Goal: Task Accomplishment & Management: Manage account settings

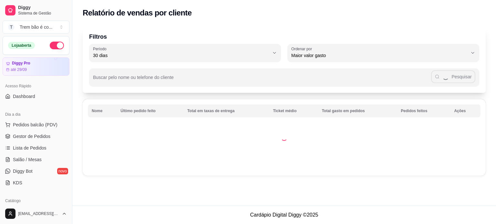
select select "30"
select select "HIGHEST_TOTAL_SPENT_WITH_ORDERS"
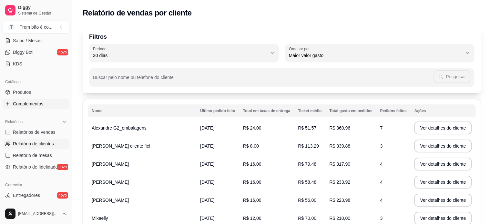
scroll to position [119, 0]
click at [27, 92] on span "Produtos" at bounding box center [22, 92] width 18 height 6
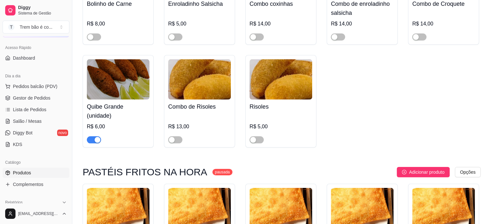
scroll to position [35, 0]
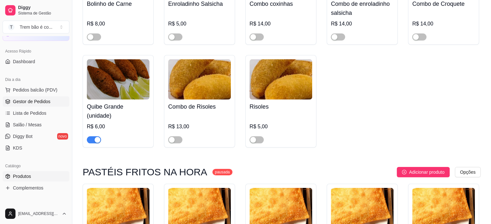
click at [43, 102] on span "Gestor de Pedidos" at bounding box center [31, 101] width 37 height 6
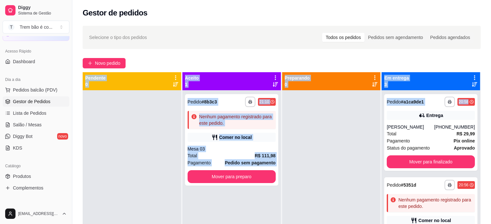
drag, startPoint x: 490, startPoint y: 66, endPoint x: 487, endPoint y: 105, distance: 38.9
click at [487, 105] on div "**********" at bounding box center [281, 163] width 419 height 282
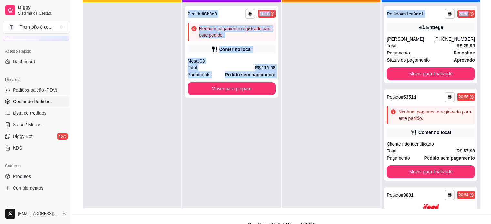
scroll to position [98, 0]
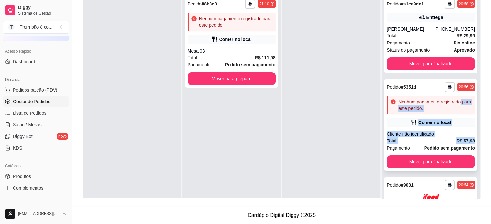
drag, startPoint x: 469, startPoint y: 102, endPoint x: 465, endPoint y: 143, distance: 41.2
click at [465, 143] on div "**********" at bounding box center [430, 104] width 98 height 224
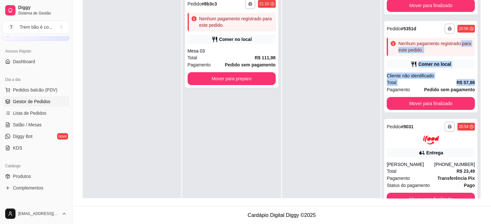
scroll to position [59, 0]
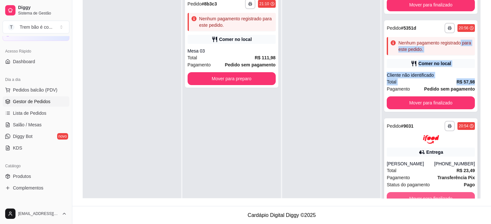
click at [405, 192] on button "Mover para finalizado" at bounding box center [431, 198] width 88 height 13
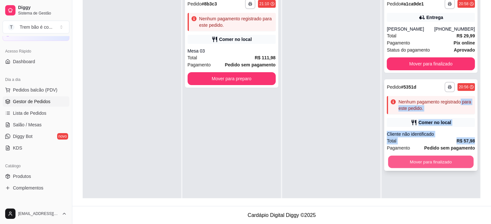
click at [394, 165] on button "Mover para finalizado" at bounding box center [431, 162] width 86 height 13
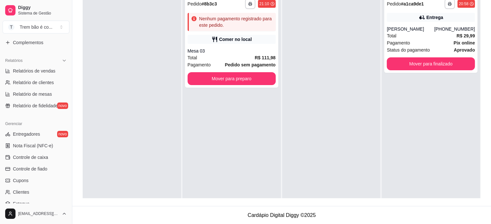
scroll to position [206, 0]
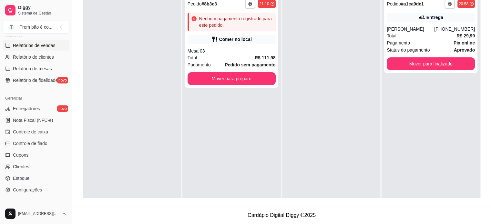
click at [56, 47] on link "Relatórios de vendas" at bounding box center [36, 45] width 67 height 10
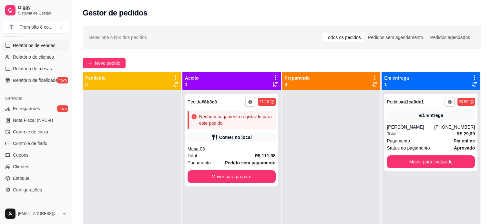
select select "ALL"
select select "0"
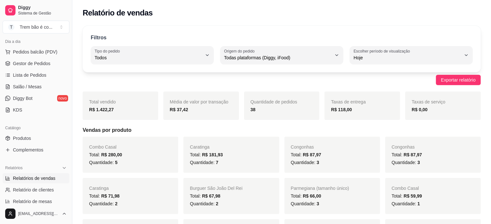
scroll to position [69, 0]
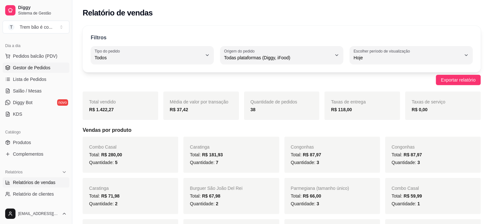
click at [43, 65] on span "Gestor de Pedidos" at bounding box center [31, 68] width 37 height 6
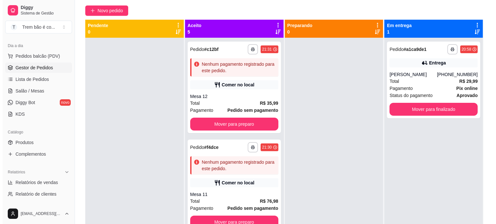
scroll to position [54, 0]
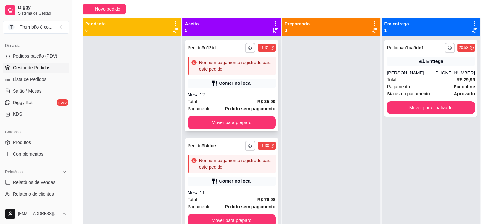
click at [230, 81] on div "Comer no local" at bounding box center [235, 83] width 33 height 6
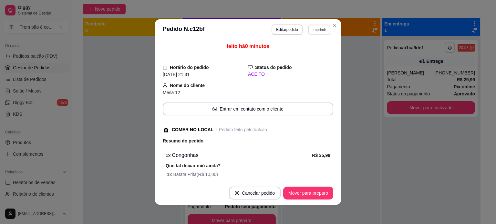
click at [320, 28] on button "Imprimir" at bounding box center [319, 30] width 22 height 10
click at [300, 50] on button "IMPRESSORA" at bounding box center [304, 52] width 45 height 10
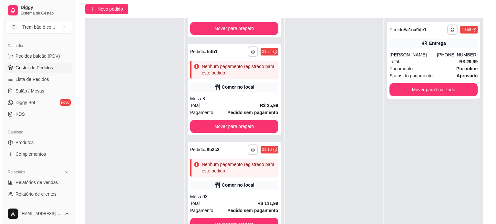
scroll to position [98, 0]
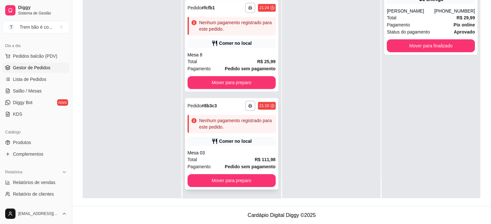
click at [249, 157] on div "Total R$ 111,98" at bounding box center [232, 159] width 88 height 7
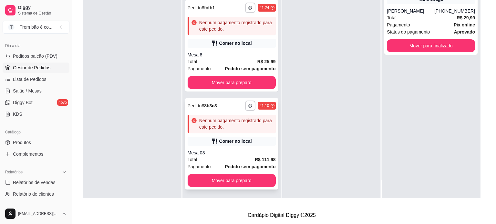
scroll to position [125, 0]
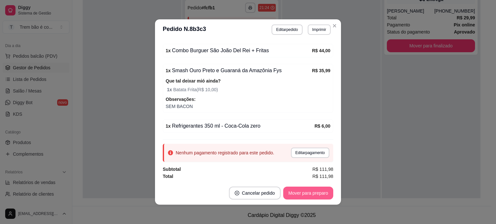
click at [310, 196] on button "Mover para preparo" at bounding box center [308, 193] width 50 height 13
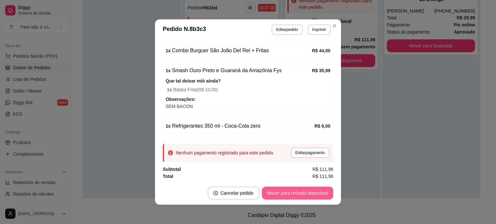
click at [316, 195] on button "Mover para retirada disponível" at bounding box center [297, 193] width 71 height 13
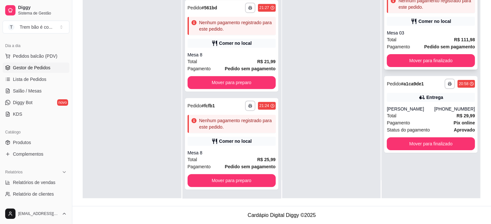
click at [405, 55] on button "Mover para finalizado" at bounding box center [431, 60] width 88 height 13
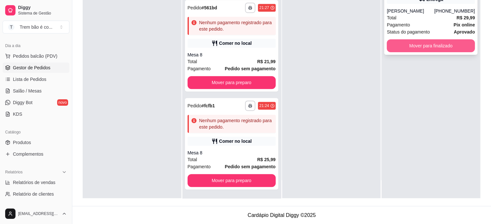
click at [416, 47] on button "Mover para finalizado" at bounding box center [431, 45] width 88 height 13
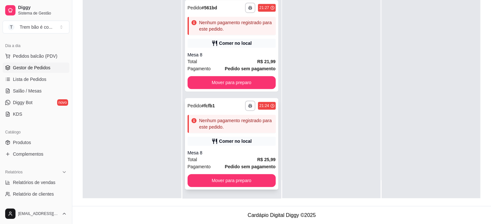
click at [257, 138] on div "Comer no local" at bounding box center [232, 141] width 88 height 9
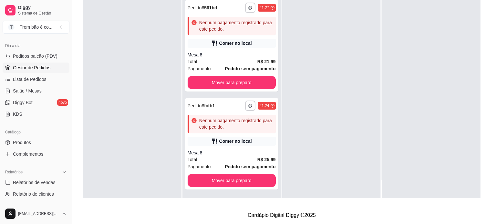
scroll to position [30, 0]
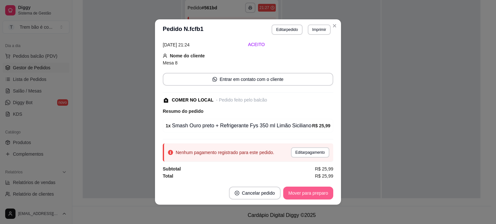
click at [306, 195] on button "Mover para preparo" at bounding box center [308, 193] width 50 height 13
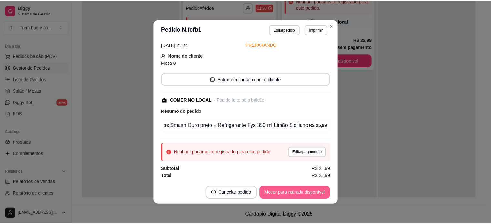
scroll to position [270, 0]
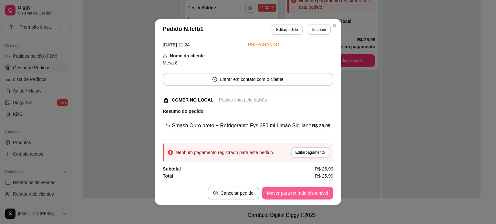
click at [306, 195] on button "Mover para retirada disponível" at bounding box center [297, 193] width 71 height 13
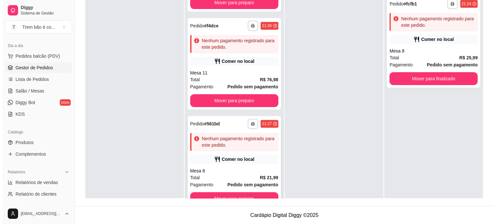
scroll to position [18, 0]
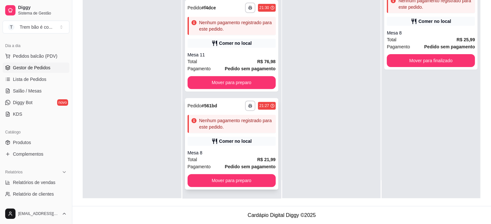
click at [229, 154] on div "Mesa 8" at bounding box center [232, 153] width 88 height 6
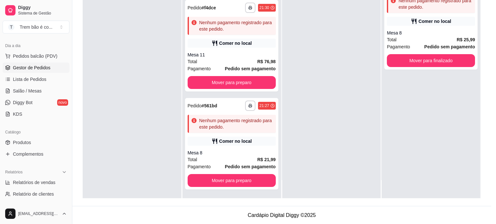
scroll to position [30, 0]
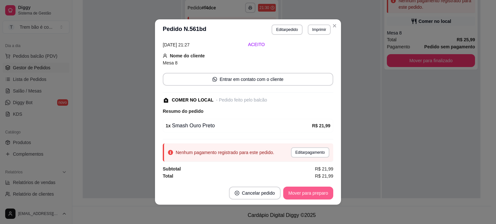
click at [294, 194] on button "Mover para preparo" at bounding box center [308, 193] width 50 height 13
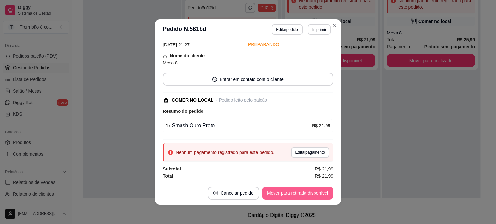
click at [304, 194] on button "Mover para retirada disponível" at bounding box center [297, 193] width 71 height 13
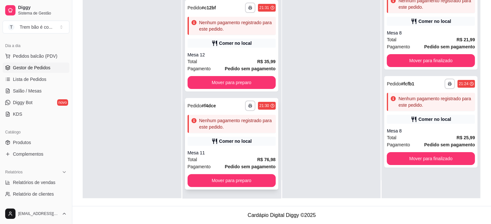
click at [245, 154] on div "Mesa 11" at bounding box center [232, 153] width 88 height 6
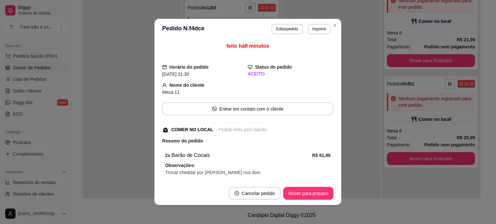
scroll to position [66, 0]
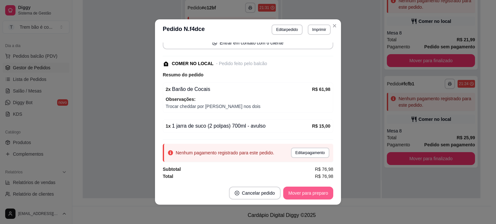
click at [297, 196] on button "Mover para preparo" at bounding box center [308, 193] width 50 height 13
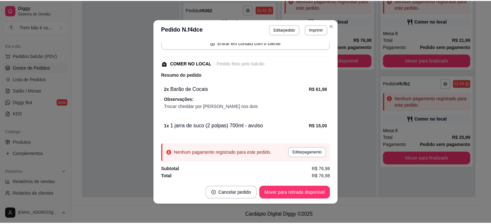
scroll to position [74, 0]
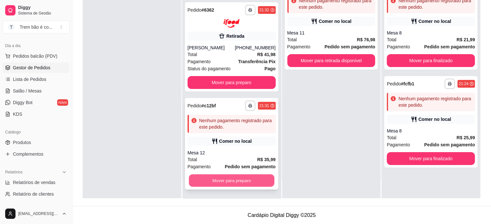
click at [222, 177] on button "Mover para preparo" at bounding box center [232, 180] width 86 height 13
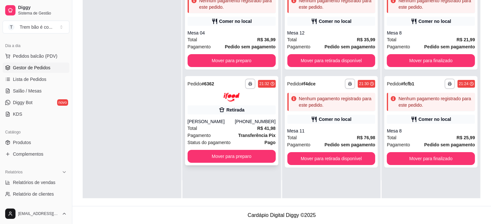
scroll to position [0, 0]
click at [218, 155] on button "Mover para preparo" at bounding box center [232, 156] width 88 height 13
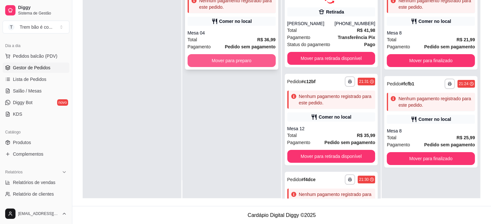
click at [233, 56] on button "Mover para preparo" at bounding box center [232, 60] width 88 height 13
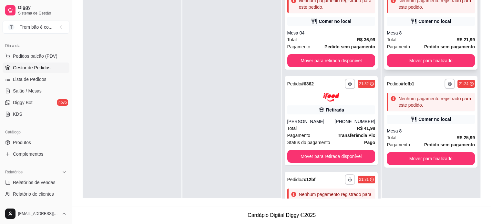
click at [416, 67] on div "**********" at bounding box center [430, 24] width 93 height 92
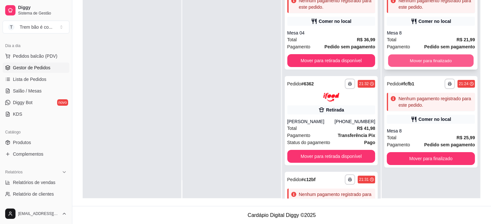
click at [434, 61] on button "Mover para finalizado" at bounding box center [431, 61] width 86 height 13
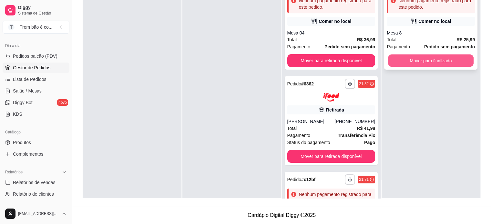
click at [434, 61] on button "Mover para finalizado" at bounding box center [431, 61] width 86 height 13
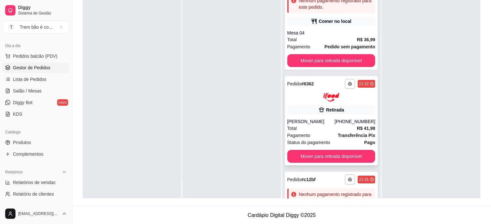
scroll to position [172, 0]
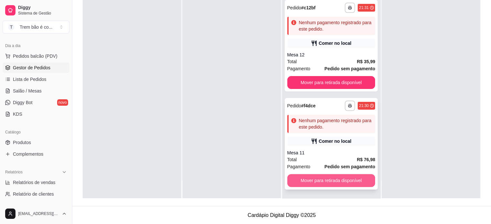
click at [305, 183] on button "Mover para retirada disponível" at bounding box center [331, 180] width 88 height 13
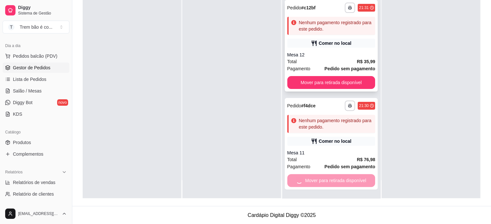
scroll to position [74, 0]
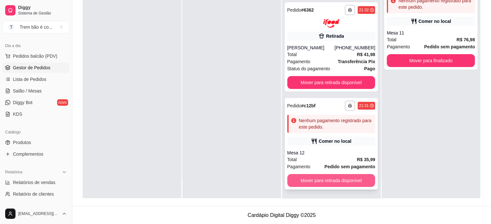
click at [320, 182] on button "Mover para retirada disponível" at bounding box center [331, 180] width 88 height 13
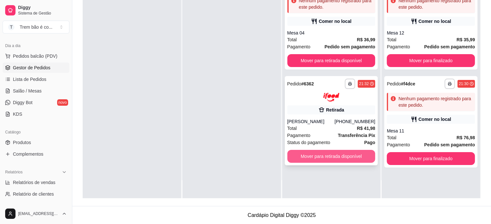
click at [322, 157] on button "Mover para retirada disponível" at bounding box center [331, 156] width 88 height 13
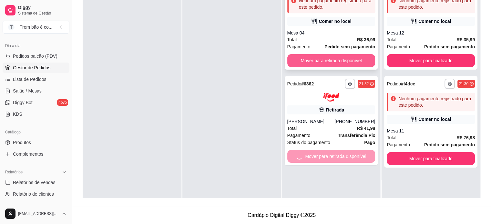
click at [338, 59] on button "Mover para retirada disponível" at bounding box center [331, 60] width 88 height 13
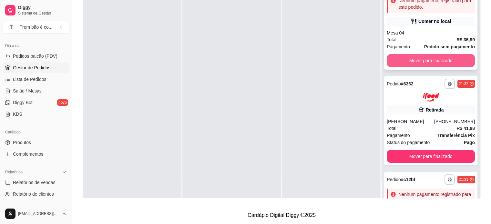
click at [416, 55] on button "Mover para finalizado" at bounding box center [431, 60] width 88 height 13
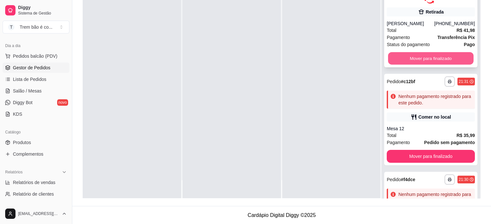
click at [422, 58] on button "Mover para finalizado" at bounding box center [431, 58] width 86 height 13
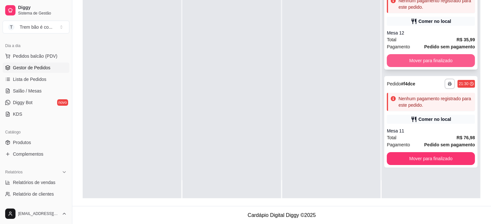
click at [426, 60] on button "Mover para finalizado" at bounding box center [431, 60] width 88 height 13
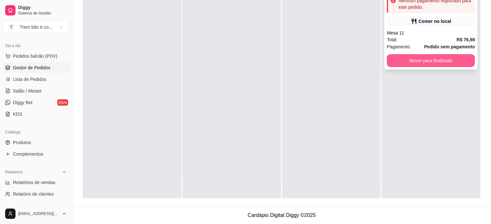
click at [423, 61] on button "Mover para finalizado" at bounding box center [431, 60] width 88 height 13
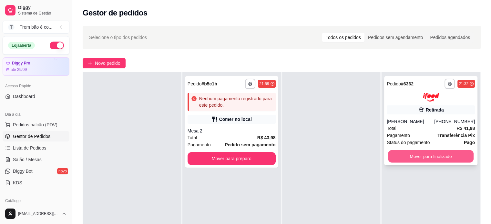
click at [391, 156] on button "Mover para finalizado" at bounding box center [431, 156] width 86 height 13
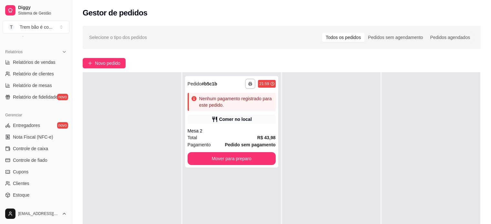
scroll to position [128, 0]
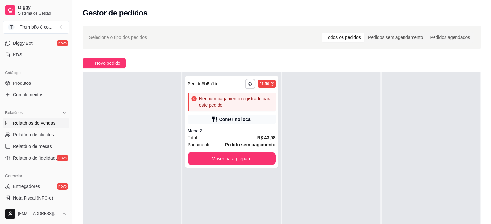
click at [47, 120] on span "Relatórios de vendas" at bounding box center [34, 123] width 43 height 6
select select "ALL"
select select "0"
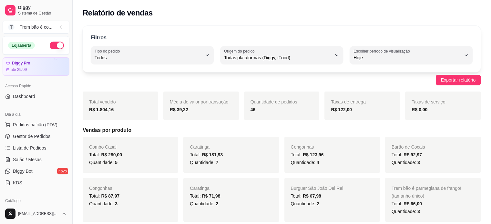
click at [69, 68] on button "Toggle Sidebar" at bounding box center [71, 112] width 5 height 224
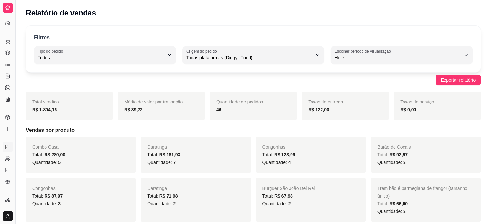
click at [16, 66] on button "Toggle Sidebar" at bounding box center [15, 112] width 5 height 224
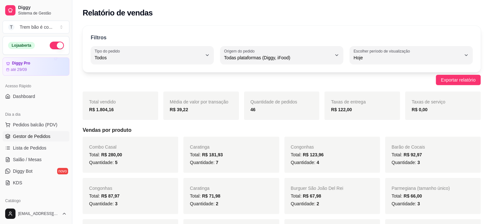
click at [59, 133] on link "Gestor de Pedidos" at bounding box center [36, 136] width 67 height 10
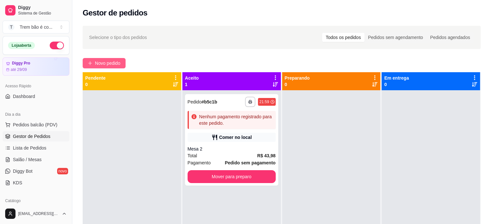
click at [117, 62] on span "Novo pedido" at bounding box center [107, 63] width 25 height 7
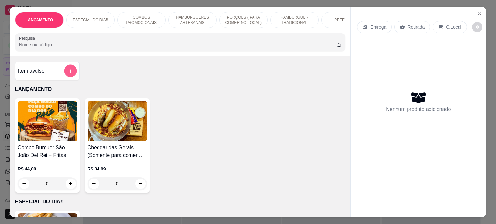
click at [68, 74] on icon "add-separate-item" at bounding box center [70, 71] width 5 height 5
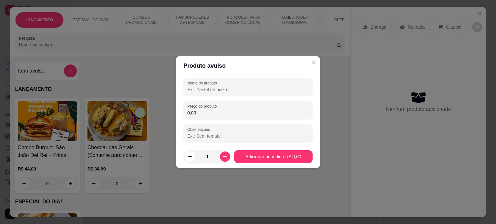
paste input "185,95"
click at [209, 89] on input "185,95" at bounding box center [247, 89] width 121 height 6
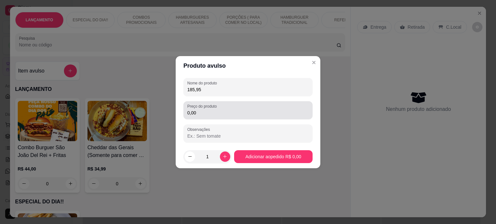
paste input "185,95"
type input "185,95185,95"
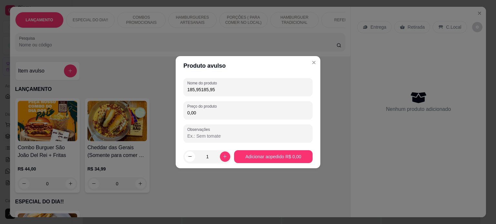
drag, startPoint x: 199, startPoint y: 114, endPoint x: 191, endPoint y: 85, distance: 30.0
click at [191, 85] on div "Nome do produto 185,95185,95 Preço do produto 0,00 Observações" at bounding box center [247, 110] width 129 height 65
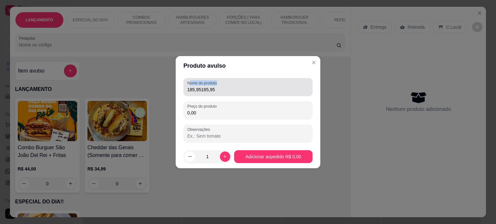
drag, startPoint x: 191, startPoint y: 85, endPoint x: 183, endPoint y: 85, distance: 8.1
click at [183, 85] on div "Nome do produto 185,95185,95 Preço do produto 0,00 Observações" at bounding box center [248, 111] width 145 height 70
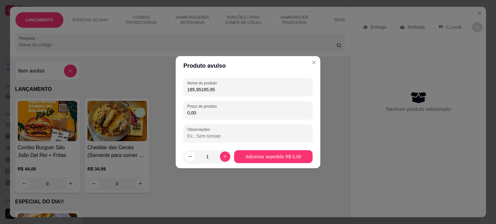
click at [199, 113] on input "0,00" at bounding box center [247, 113] width 121 height 6
paste input "185,95"
click at [199, 113] on input "185,95" at bounding box center [247, 113] width 121 height 6
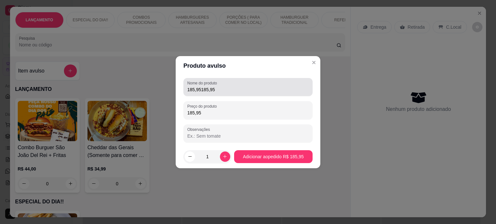
type input "185,95"
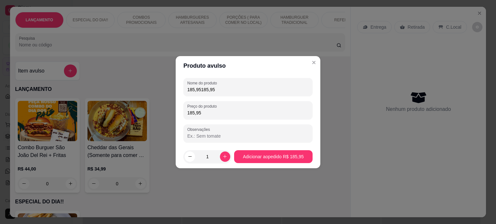
click at [230, 91] on input "185,95185,95" at bounding box center [247, 89] width 121 height 6
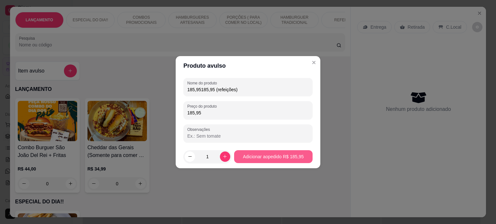
type input "185,95185,95 (refeições)"
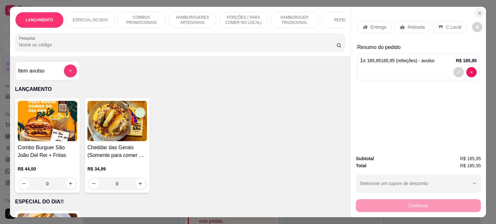
click at [479, 11] on icon "Close" at bounding box center [479, 13] width 5 height 5
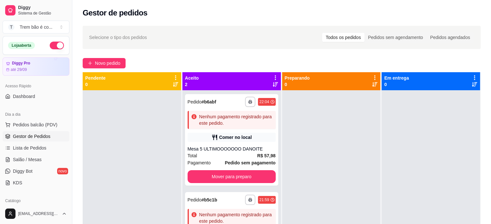
click at [52, 45] on button "button" at bounding box center [57, 46] width 14 height 8
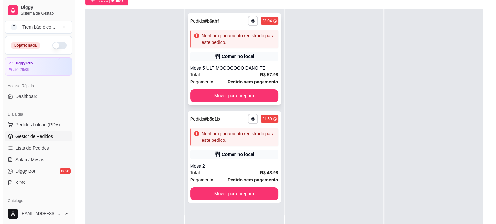
scroll to position [98, 0]
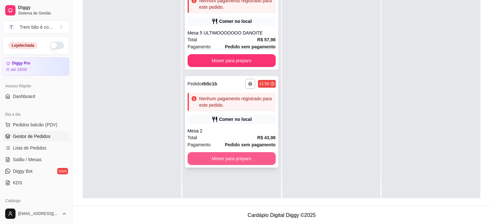
click at [240, 161] on button "Mover para preparo" at bounding box center [232, 158] width 88 height 13
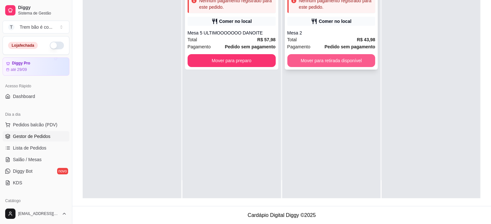
click at [321, 57] on button "Mover para retirada disponível" at bounding box center [331, 60] width 88 height 13
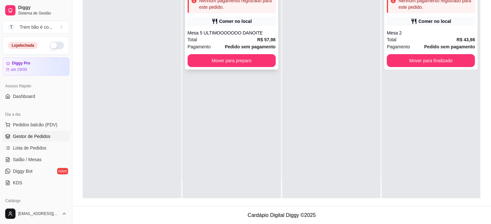
click at [248, 36] on div "Total R$ 57,98" at bounding box center [232, 39] width 88 height 7
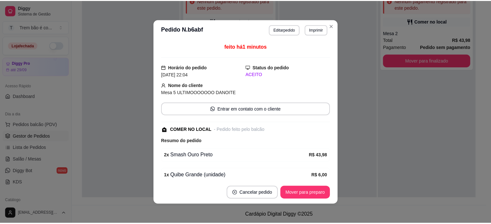
scroll to position [69, 0]
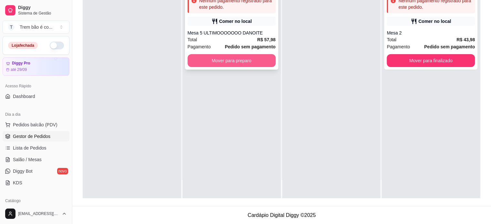
click at [226, 60] on button "Mover para preparo" at bounding box center [232, 60] width 88 height 13
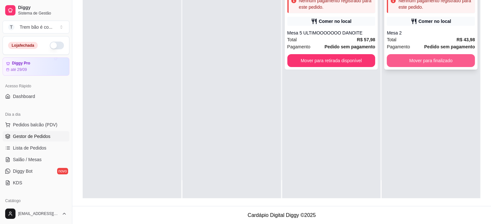
click at [418, 60] on button "Mover para finalizado" at bounding box center [431, 60] width 88 height 13
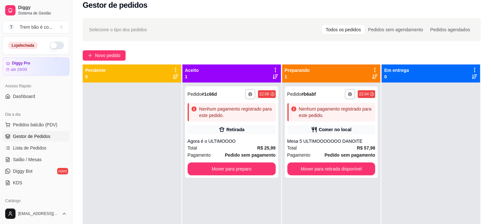
scroll to position [5, 0]
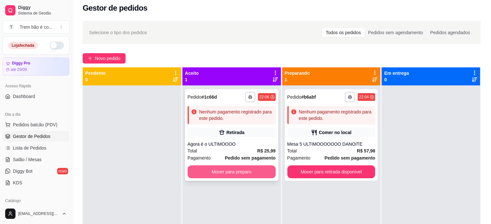
click at [243, 175] on button "Mover para preparo" at bounding box center [232, 172] width 88 height 13
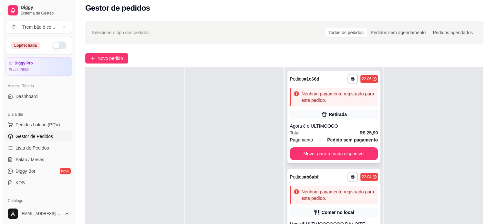
scroll to position [66, 0]
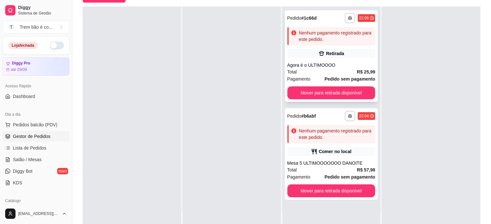
click at [335, 66] on div "Agora é o ULTIMOOOO" at bounding box center [331, 65] width 88 height 6
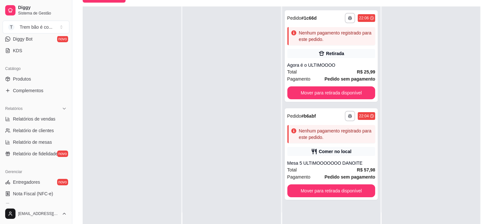
scroll to position [138, 0]
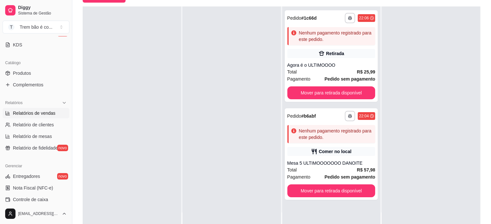
click at [51, 116] on link "Relatórios de vendas" at bounding box center [36, 113] width 67 height 10
select select "ALL"
select select "0"
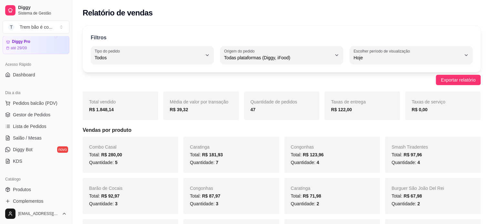
scroll to position [21, 0]
click at [40, 117] on span "Gestor de Pedidos" at bounding box center [31, 116] width 37 height 6
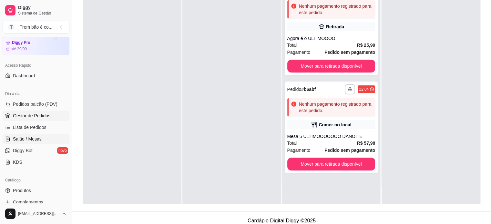
scroll to position [75, 0]
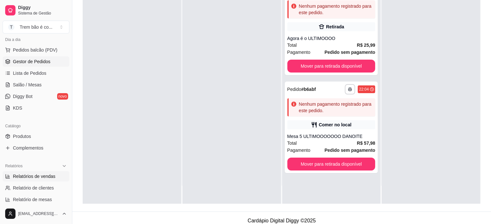
click at [35, 172] on link "Relatórios de vendas" at bounding box center [36, 176] width 67 height 10
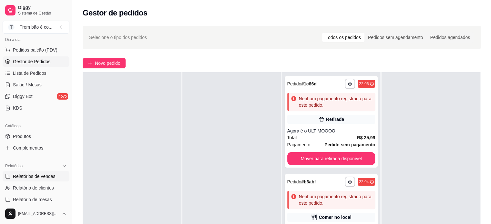
select select "ALL"
select select "0"
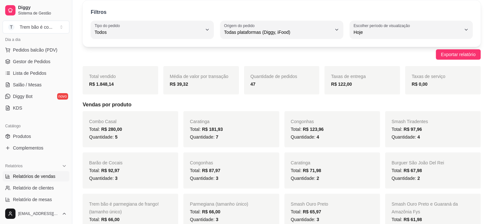
scroll to position [26, 0]
